Goal: Find contact information: Find contact information

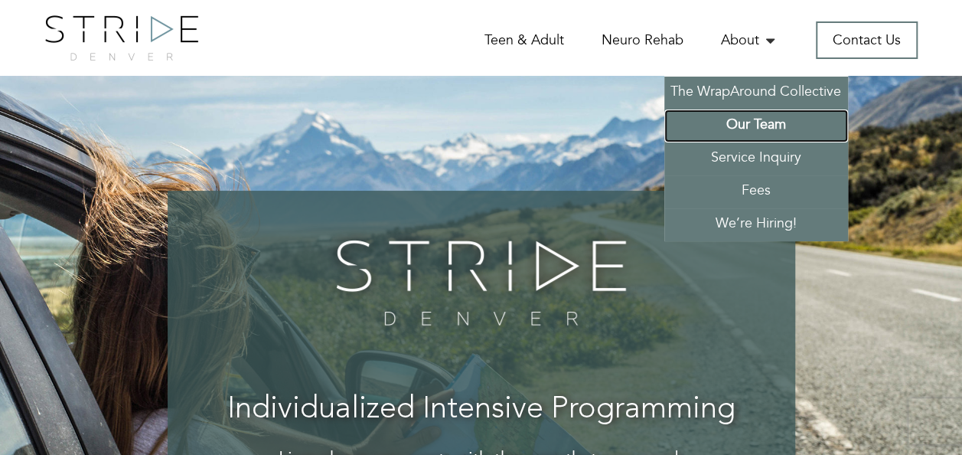
click at [742, 124] on link "Our Team" at bounding box center [756, 125] width 184 height 33
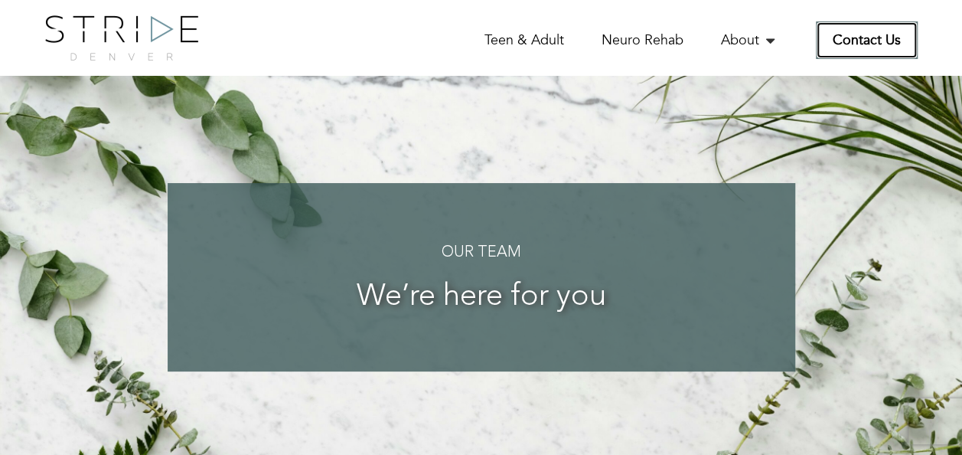
click at [862, 28] on link "Contact Us" at bounding box center [867, 40] width 102 height 38
